Goal: Information Seeking & Learning: Understand process/instructions

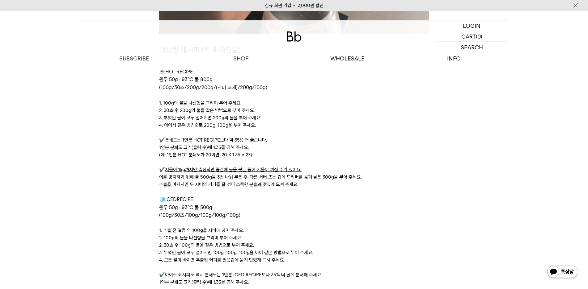
scroll to position [1915, 0]
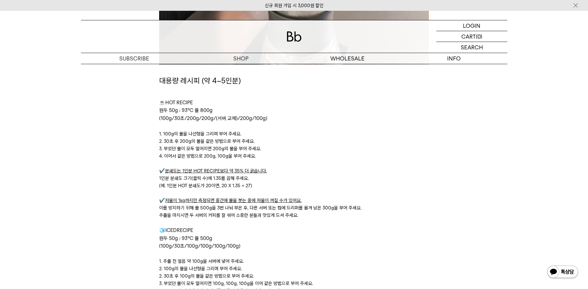
click at [359, 166] on p at bounding box center [294, 163] width 270 height 7
click at [363, 178] on p "1인분 분쇄도 크기(클릭 수)에 1.35를 곱해 주세요." at bounding box center [294, 178] width 270 height 7
click at [411, 173] on p "✔️ 분쇄도는 1인분 HOT RECIPE보다 약 35% 더 굵습니다." at bounding box center [294, 170] width 270 height 7
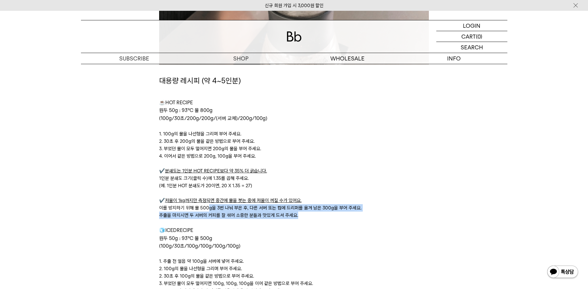
drag, startPoint x: 215, startPoint y: 209, endPoint x: 319, endPoint y: 216, distance: 104.9
click at [317, 217] on div "대용량 레시피 (약 4~5인분) ☕ HOT RECIPE 원두 50g : 93℃ 물 800g (100g/30초/200g/200g/(서버 교체)/…" at bounding box center [294, 196] width 270 height 242
click at [320, 216] on p "추출을 마치시면 두 서버의 커피를 잘 섞어 소중한 분들과 맛있게 드셔 주세요." at bounding box center [294, 215] width 270 height 7
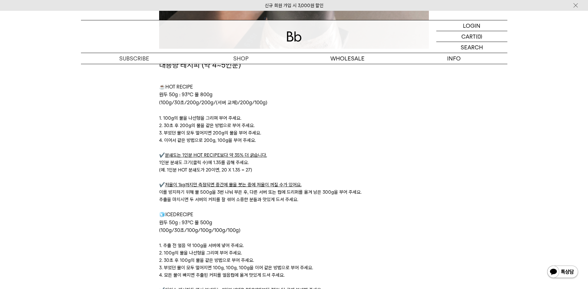
scroll to position [1946, 0]
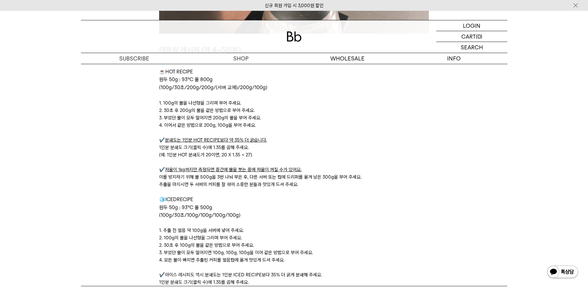
click at [320, 195] on p at bounding box center [294, 191] width 270 height 7
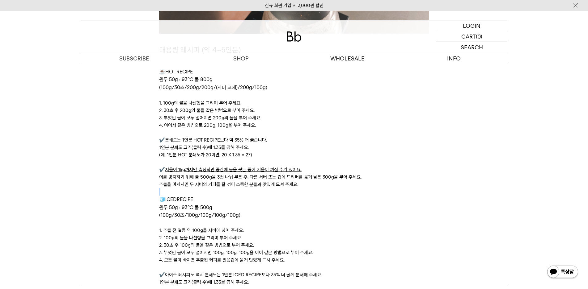
click at [320, 195] on p at bounding box center [294, 191] width 270 height 7
click at [297, 170] on u "저울이 1kg까지만 측정되면 중간에 물을 붓는 중에 저울이 꺼질 수가 있어요." at bounding box center [233, 170] width 137 height 6
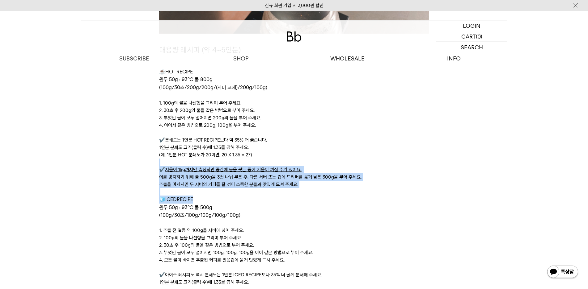
drag, startPoint x: 299, startPoint y: 154, endPoint x: 316, endPoint y: 197, distance: 46.8
click at [316, 197] on div "대용량 레시피 (약 4~5인분) ☕ HOT RECIPE 원두 50g : 93℃ 물 800g (100g/30초/200g/200g/(서버 교체)/…" at bounding box center [294, 165] width 270 height 242
click at [317, 197] on p "🧊ICED RECIPE" at bounding box center [294, 200] width 270 height 8
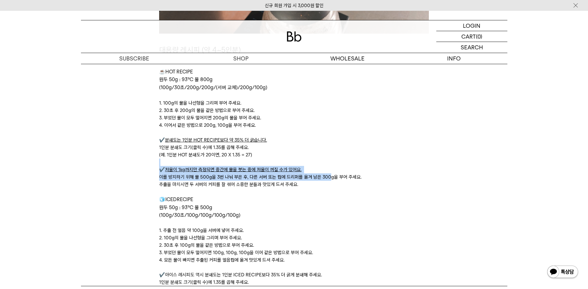
drag, startPoint x: 327, startPoint y: 154, endPoint x: 330, endPoint y: 180, distance: 27.0
click at [330, 180] on div "대용량 레시피 (약 4~5인분) ☕ HOT RECIPE 원두 50g : 93℃ 물 800g (100g/30초/200g/200g/(서버 교체)/…" at bounding box center [294, 165] width 270 height 242
click at [330, 180] on p "이를 방지하기 위해 물 500g을 3번 나눠 부은 후, 다른 서버 또는 컵에 드리퍼를 옮겨 남은 300g을 부어 주세요." at bounding box center [294, 177] width 270 height 7
drag, startPoint x: 329, startPoint y: 158, endPoint x: 333, endPoint y: 191, distance: 33.3
click at [333, 191] on div "대용량 레시피 (약 4~5인분) ☕ HOT RECIPE 원두 50g : 93℃ 물 800g (100g/30초/200g/200g/(서버 교체)/…" at bounding box center [294, 165] width 270 height 242
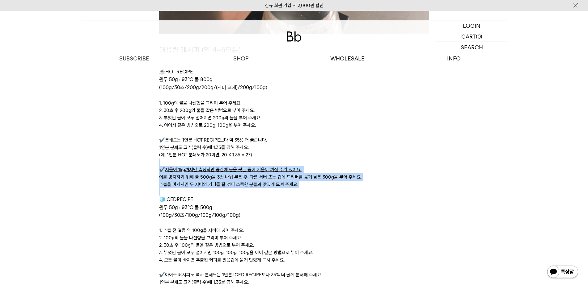
click at [333, 191] on p at bounding box center [294, 191] width 270 height 7
drag, startPoint x: 339, startPoint y: 154, endPoint x: 344, endPoint y: 191, distance: 37.8
click at [344, 191] on div "대용량 레시피 (약 4~5인분) ☕ HOT RECIPE 원두 50g : 93℃ 물 800g (100g/30초/200g/200g/(서버 교체)/…" at bounding box center [294, 165] width 270 height 242
click at [344, 191] on p at bounding box center [294, 191] width 270 height 7
drag, startPoint x: 344, startPoint y: 163, endPoint x: 348, endPoint y: 189, distance: 26.2
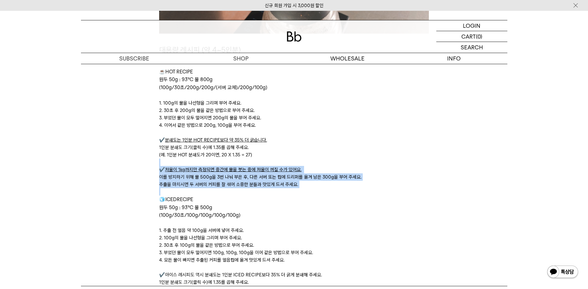
click at [348, 189] on div "대용량 레시피 (약 4~5인분) ☕ HOT RECIPE 원두 50g : 93℃ 물 800g (100g/30초/200g/200g/(서버 교체)/…" at bounding box center [294, 165] width 270 height 242
click at [348, 189] on p at bounding box center [294, 191] width 270 height 7
drag, startPoint x: 353, startPoint y: 159, endPoint x: 363, endPoint y: 203, distance: 45.6
click at [363, 203] on div "대용량 레시피 (약 4~5인분) ☕ HOT RECIPE 원두 50g : 93℃ 물 800g (100g/30초/200g/200g/(서버 교체)/…" at bounding box center [294, 165] width 270 height 242
click at [363, 203] on p "🧊ICED RECIPE" at bounding box center [294, 200] width 270 height 8
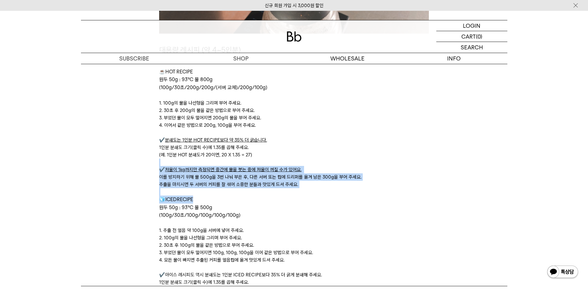
drag, startPoint x: 365, startPoint y: 160, endPoint x: 373, endPoint y: 203, distance: 44.3
click at [373, 203] on div "대용량 레시피 (약 4~5인분) ☕ HOT RECIPE 원두 50g : 93℃ 물 800g (100g/30초/200g/200g/(서버 교체)/…" at bounding box center [294, 165] width 270 height 242
click at [373, 203] on p "🧊ICED RECIPE" at bounding box center [294, 200] width 270 height 8
drag, startPoint x: 376, startPoint y: 163, endPoint x: 379, endPoint y: 192, distance: 28.5
click at [379, 192] on div "대용량 레시피 (약 4~5인분) ☕ HOT RECIPE 원두 50g : 93℃ 물 800g (100g/30초/200g/200g/(서버 교체)/…" at bounding box center [294, 165] width 270 height 242
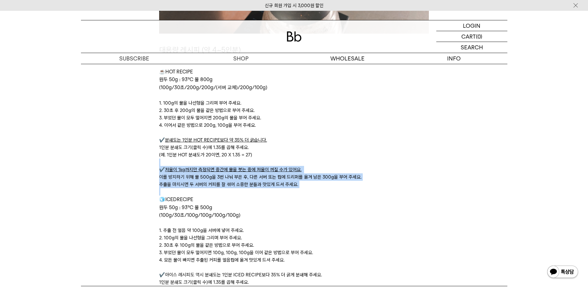
click at [379, 192] on p at bounding box center [294, 191] width 270 height 7
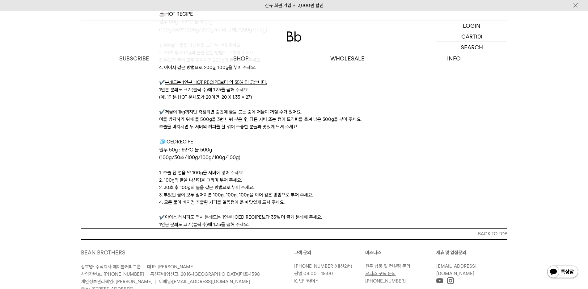
scroll to position [2008, 0]
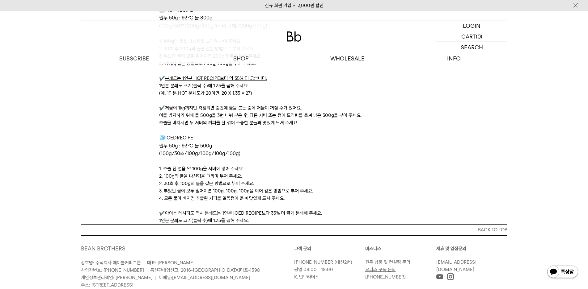
click at [162, 155] on span "(100g/30초/100g/100g/100g/100g)" at bounding box center [199, 154] width 81 height 6
click at [192, 156] on span "(100g/30초/100g/100g/100g/100g)" at bounding box center [199, 154] width 81 height 6
click at [382, 161] on p at bounding box center [294, 161] width 270 height 7
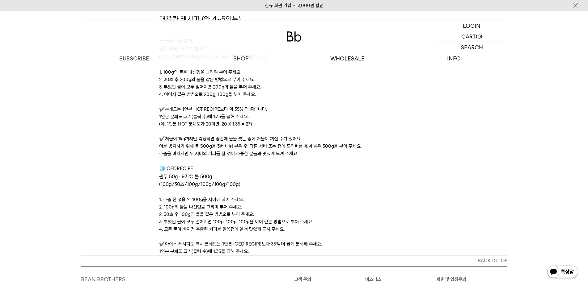
scroll to position [1946, 0]
